Goal: Information Seeking & Learning: Check status

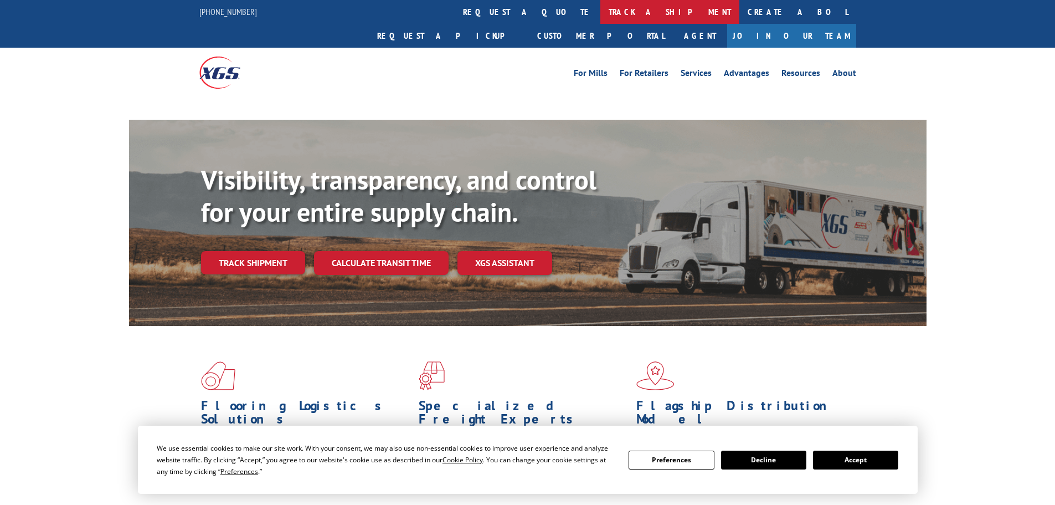
click at [600, 14] on link "track a shipment" at bounding box center [669, 12] width 139 height 24
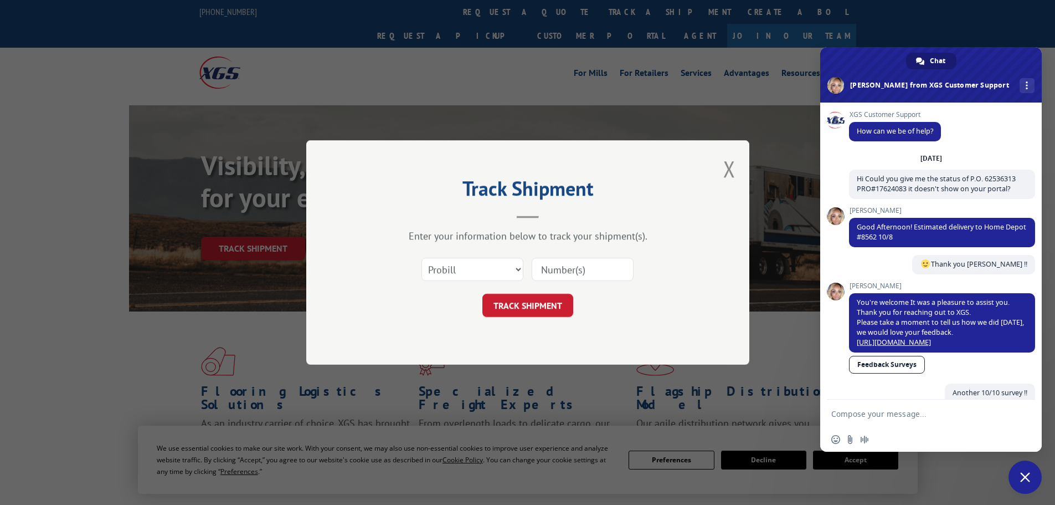
scroll to position [75, 0]
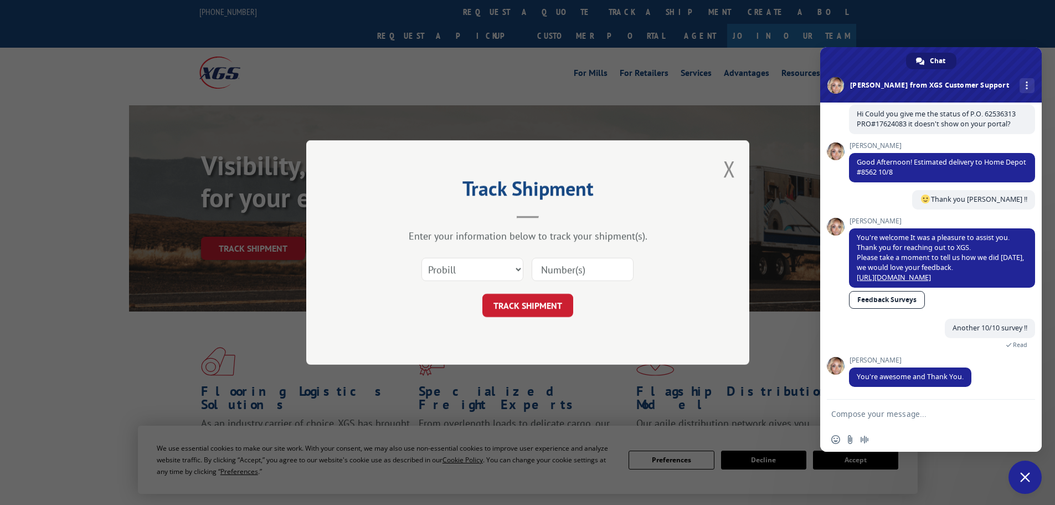
click at [540, 265] on input at bounding box center [583, 269] width 102 height 23
paste input "17693737"
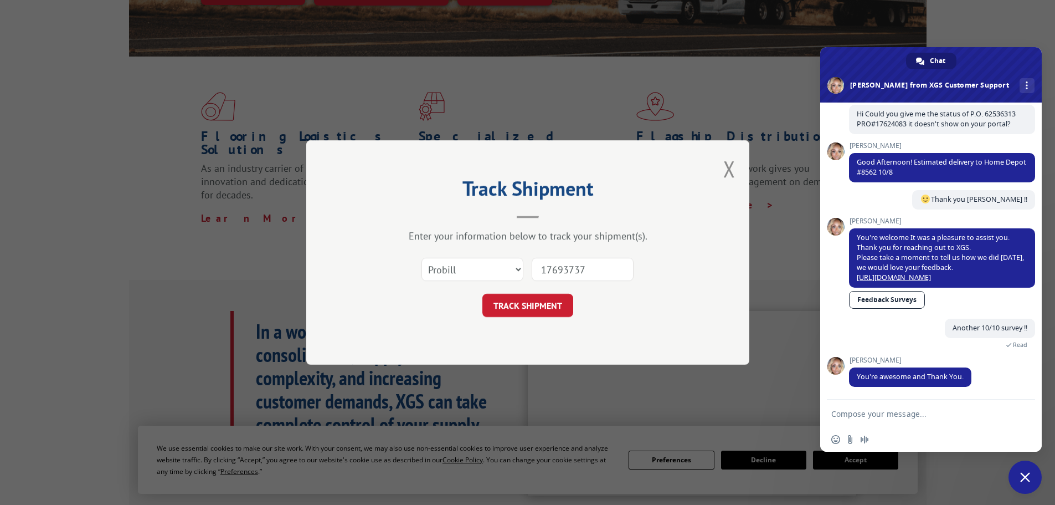
scroll to position [332, 0]
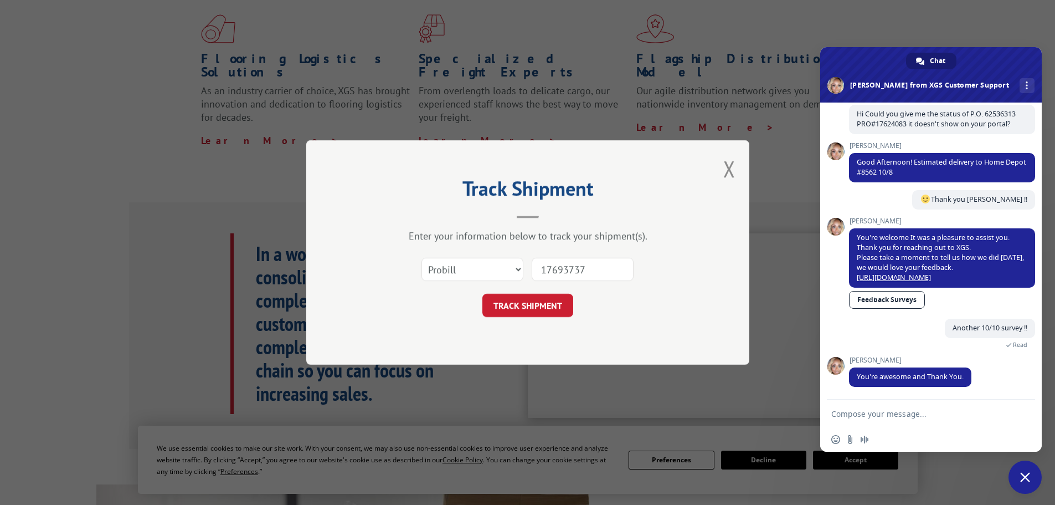
type input "17693737"
click at [1027, 480] on span "Close chat" at bounding box center [1025, 477] width 10 height 10
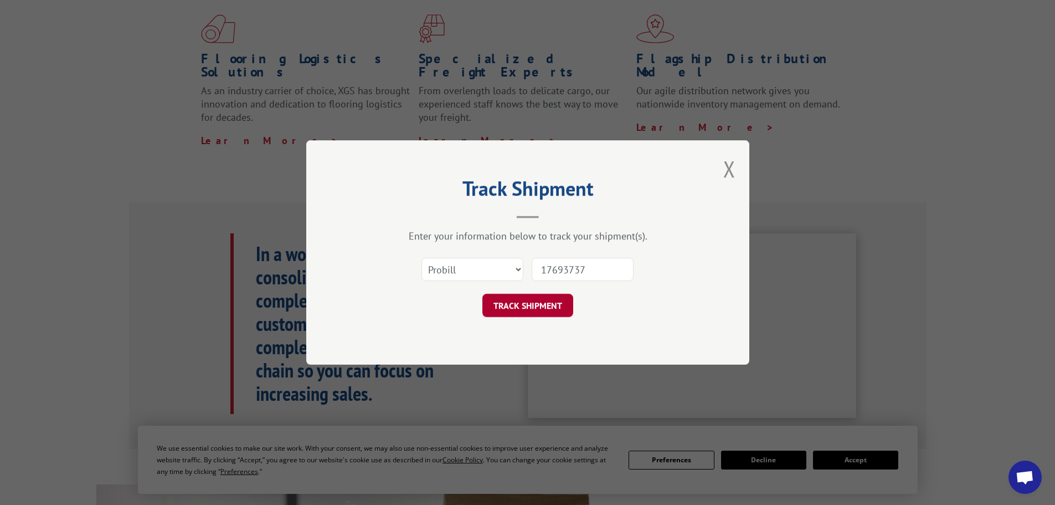
click at [531, 302] on button "TRACK SHIPMENT" at bounding box center [527, 305] width 91 height 23
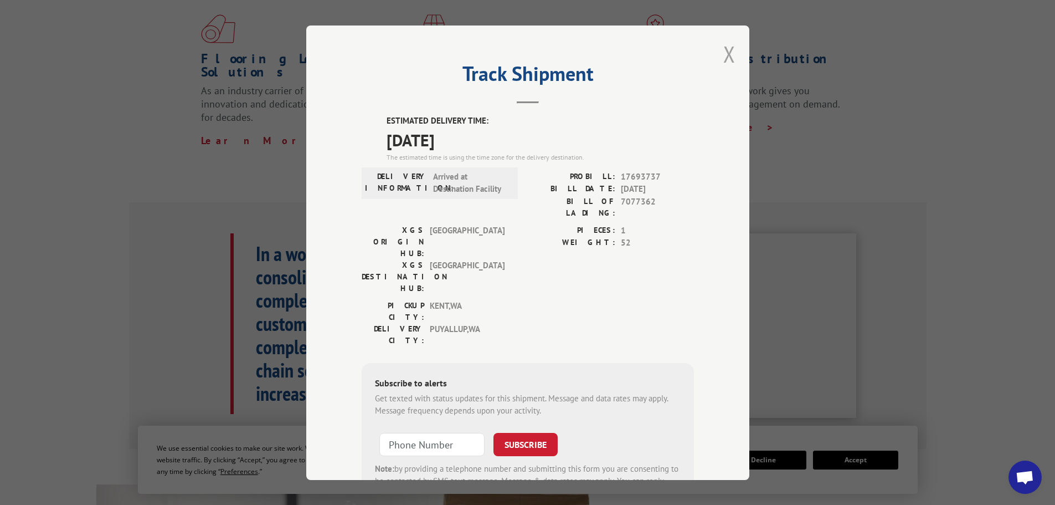
click at [726, 51] on button "Close modal" at bounding box center [729, 53] width 12 height 29
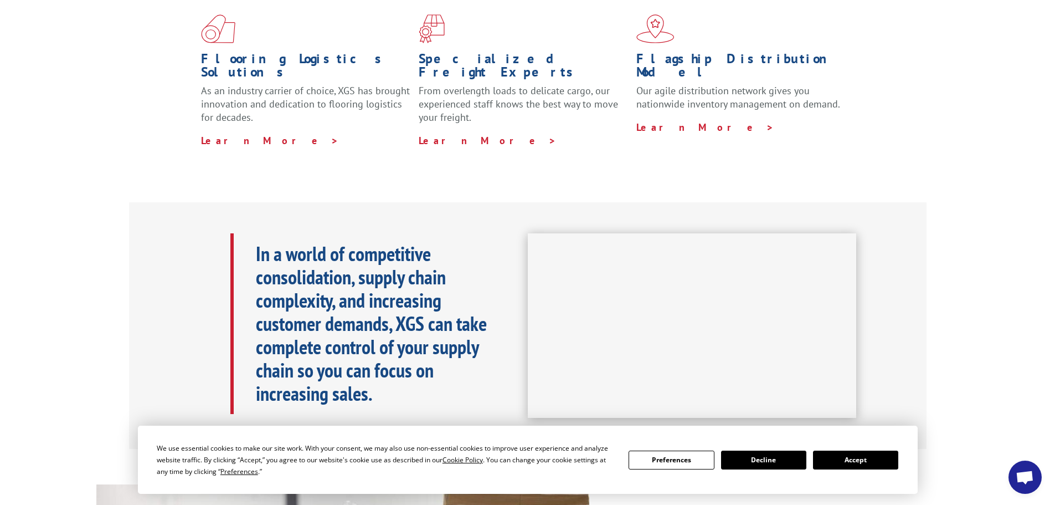
scroll to position [0, 0]
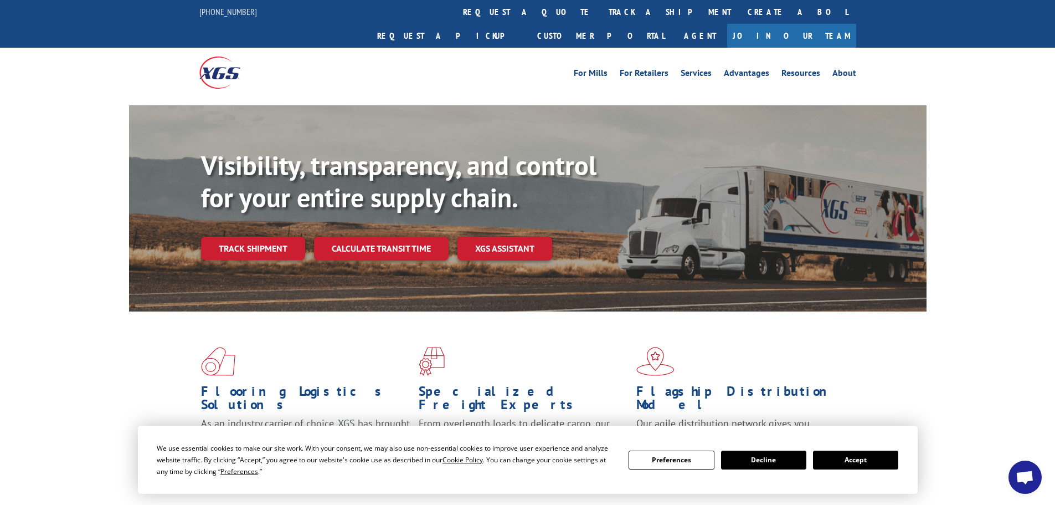
click at [852, 463] on button "Accept" at bounding box center [855, 459] width 85 height 19
